Goal: Transaction & Acquisition: Purchase product/service

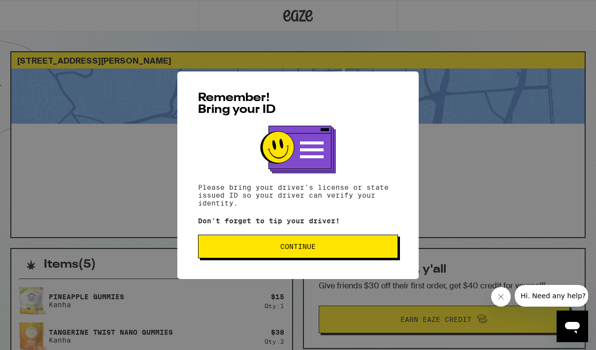
click at [345, 239] on button "Continue" at bounding box center [298, 246] width 200 height 24
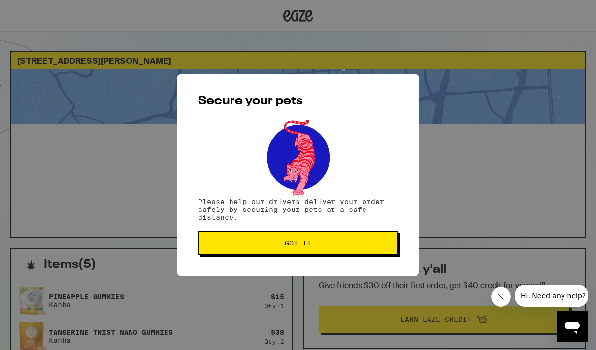
click at [377, 239] on button "Got it" at bounding box center [298, 243] width 200 height 24
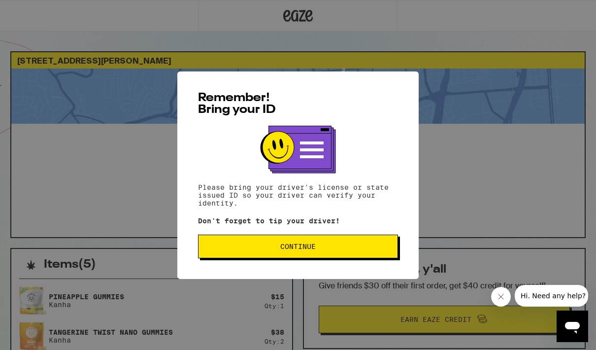
click at [337, 250] on span "Continue" at bounding box center [297, 246] width 183 height 7
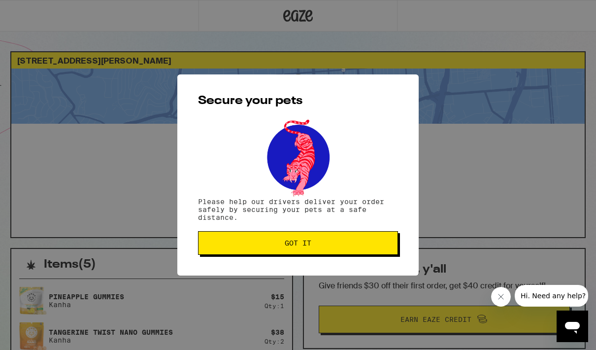
click at [346, 241] on button "Got it" at bounding box center [298, 243] width 200 height 24
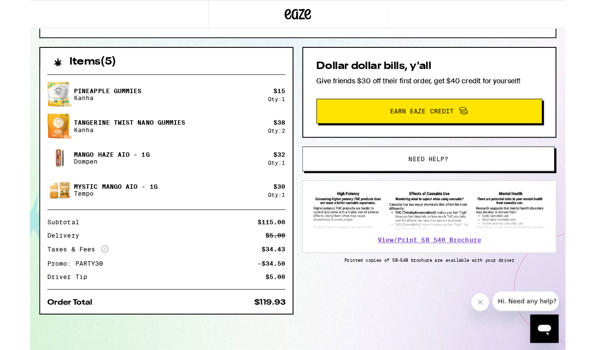
scroll to position [237, 0]
